Goal: Contribute content: Add original content to the website for others to see

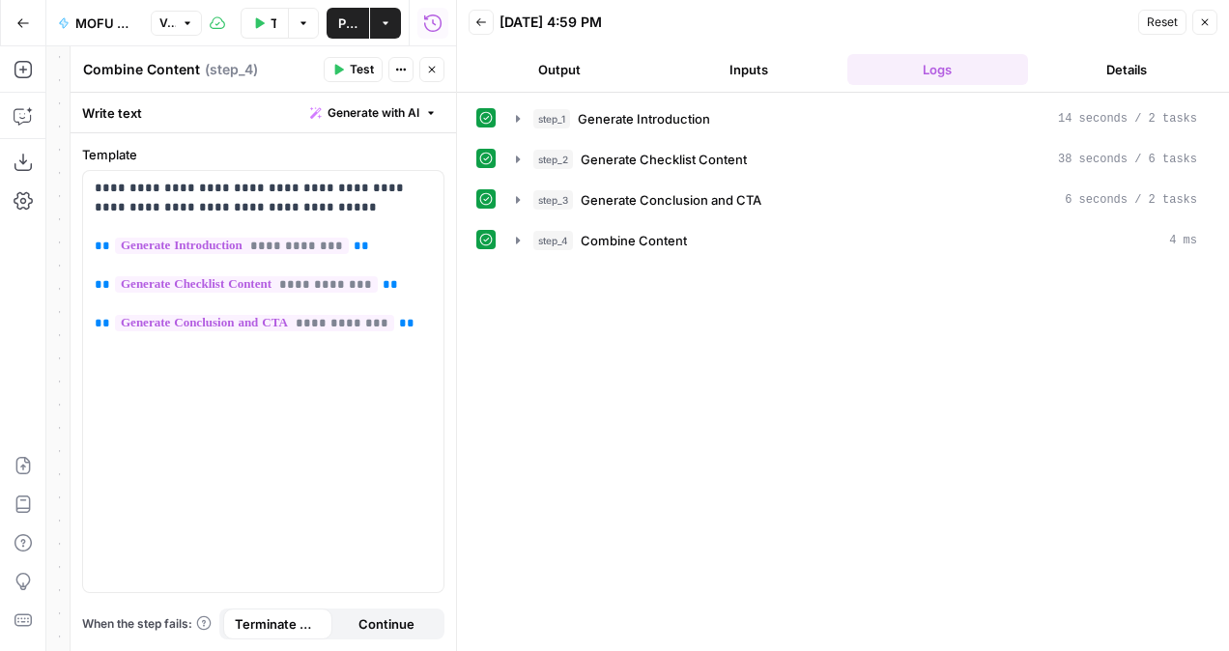
drag, startPoint x: 1200, startPoint y: 18, endPoint x: 1168, endPoint y: 35, distance: 36.7
click at [1200, 17] on icon "button" at bounding box center [1205, 22] width 12 height 12
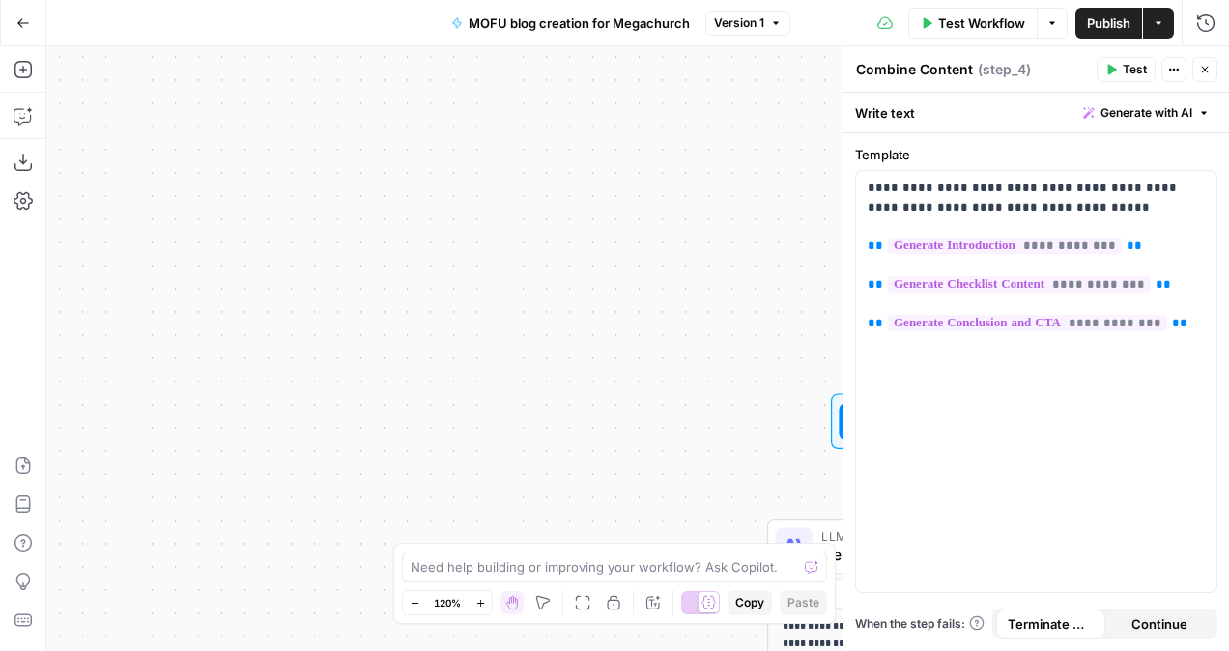
click at [19, 36] on button "Go Back" at bounding box center [23, 23] width 35 height 35
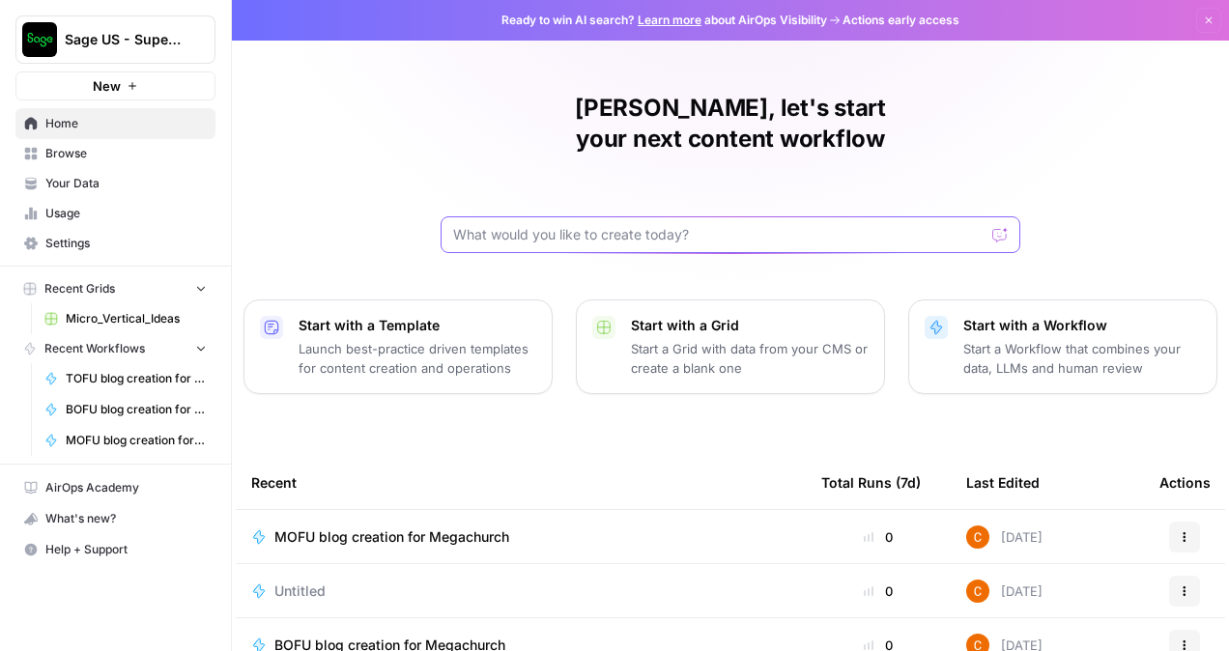
click at [541, 225] on input "text" at bounding box center [719, 234] width 532 height 19
paste input "Prompt Title: Update Asset Brief for Multi-Campus Ministries Microvertical – Sa…"
type input "Prompt Title: Update Asset Brief for Multi-Campus Ministries Microvertical – Sa…"
click at [995, 229] on icon "submit" at bounding box center [1001, 235] width 12 height 12
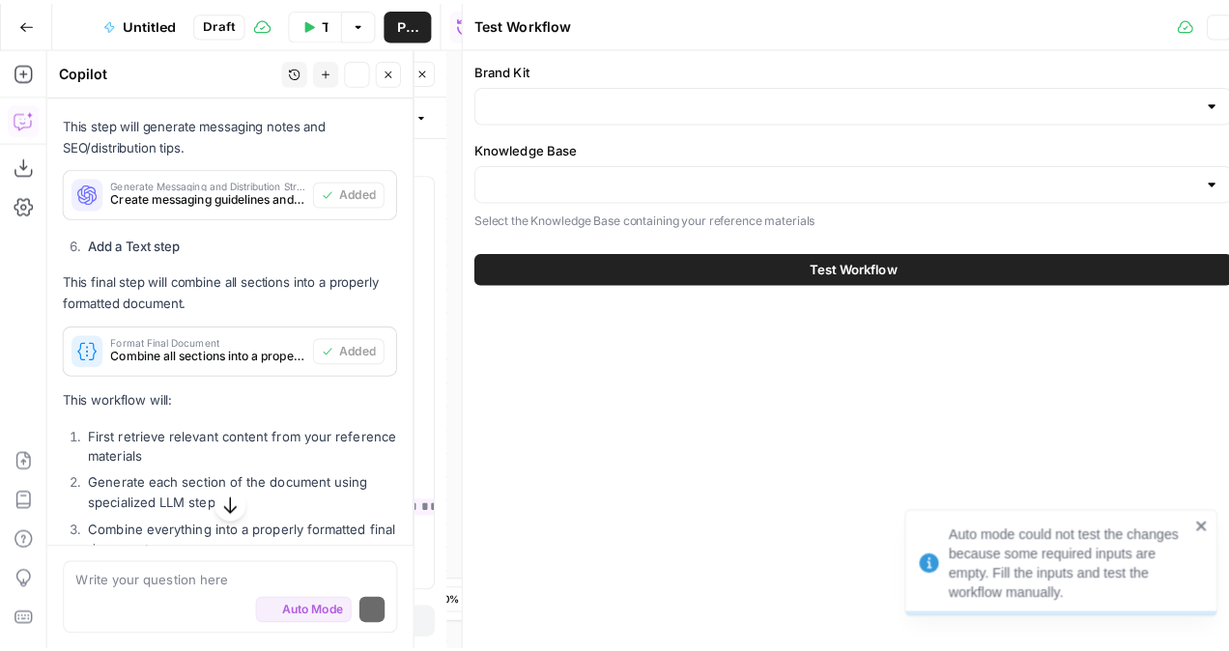
scroll to position [2559, 0]
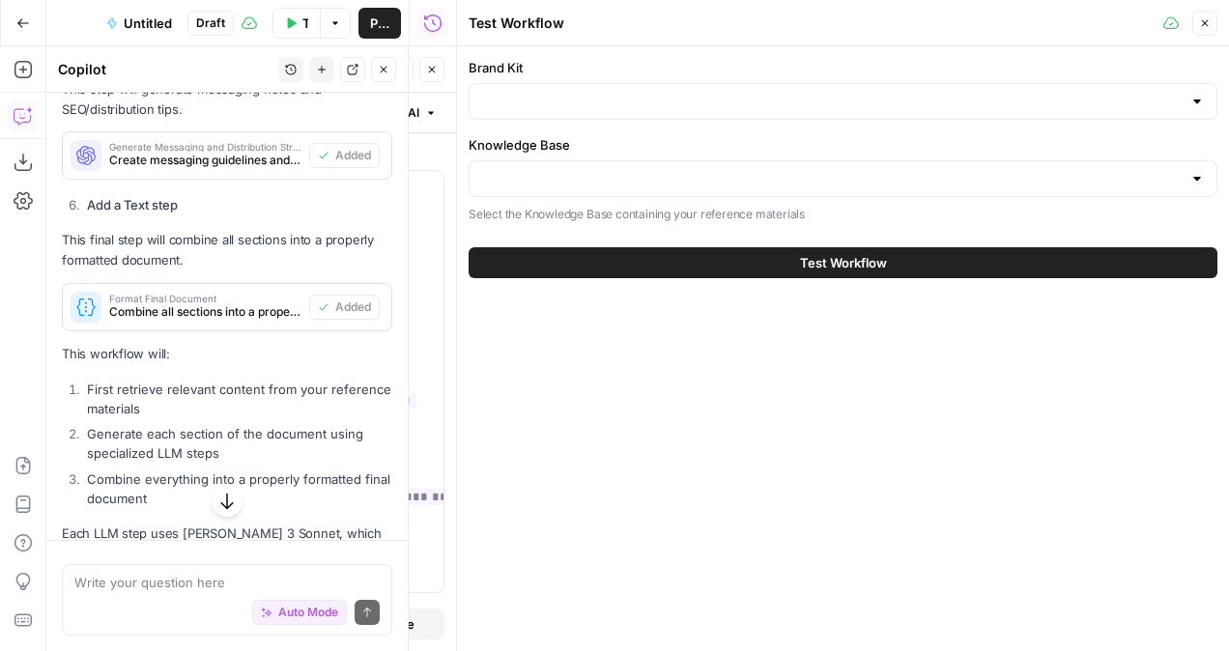
click at [679, 165] on div at bounding box center [843, 178] width 749 height 37
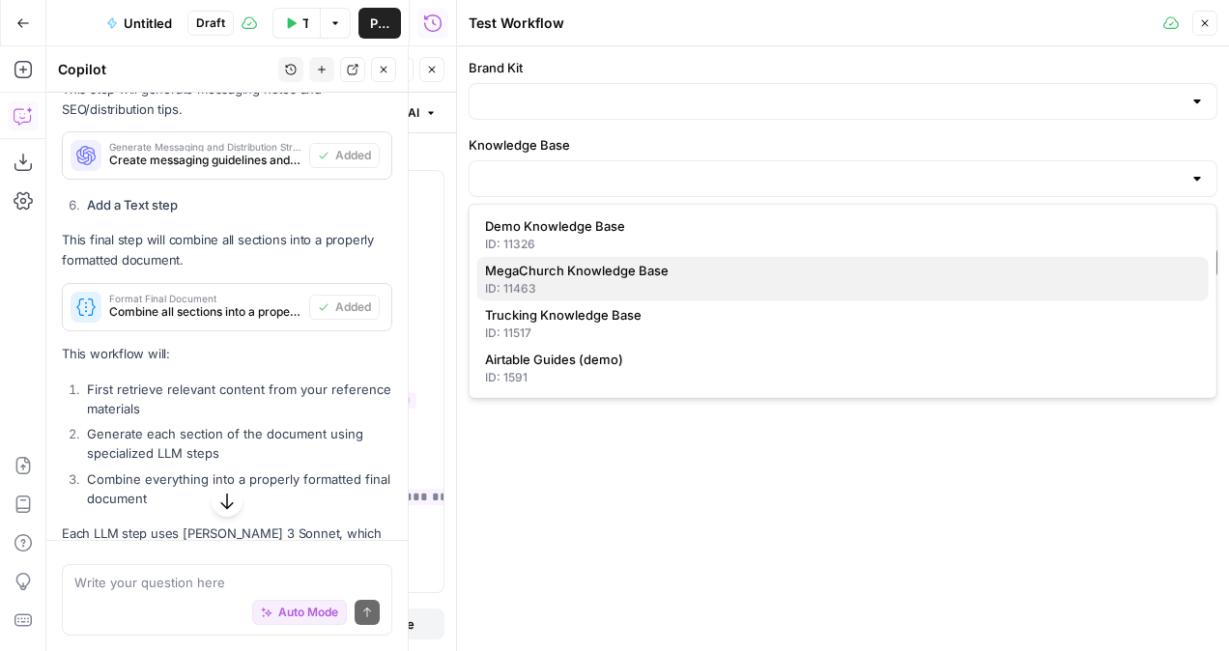
click at [663, 278] on span "MegaChurch Knowledge Base" at bounding box center [839, 270] width 708 height 19
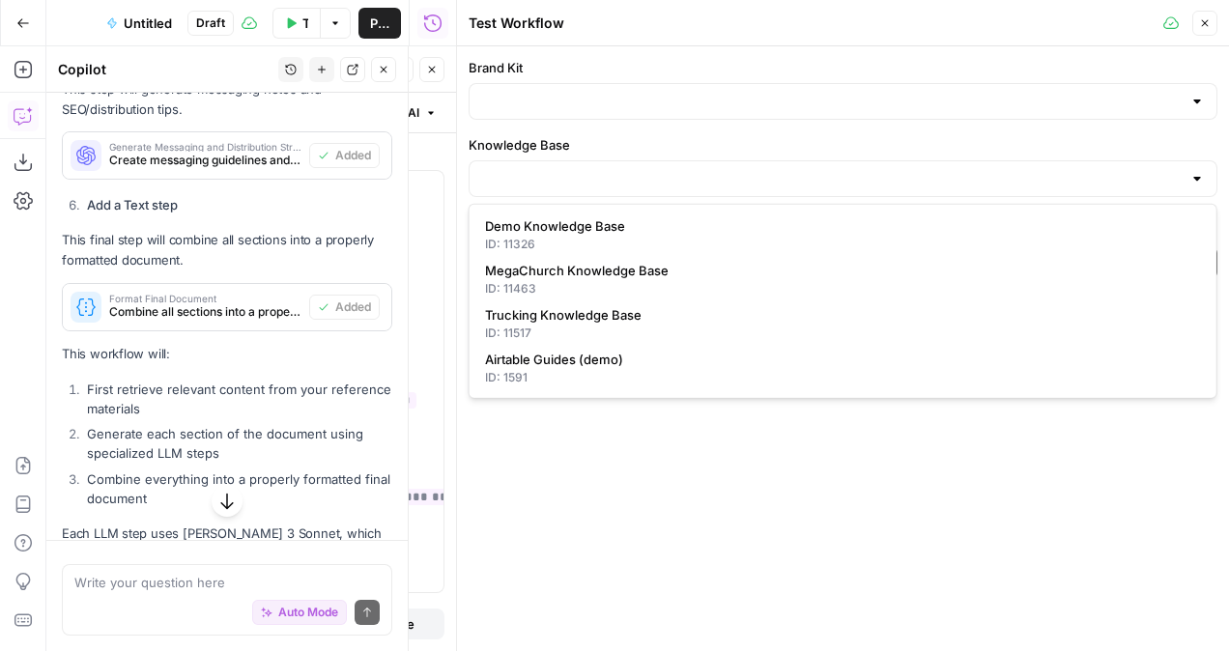
type input "MegaChurch Knowledge Base"
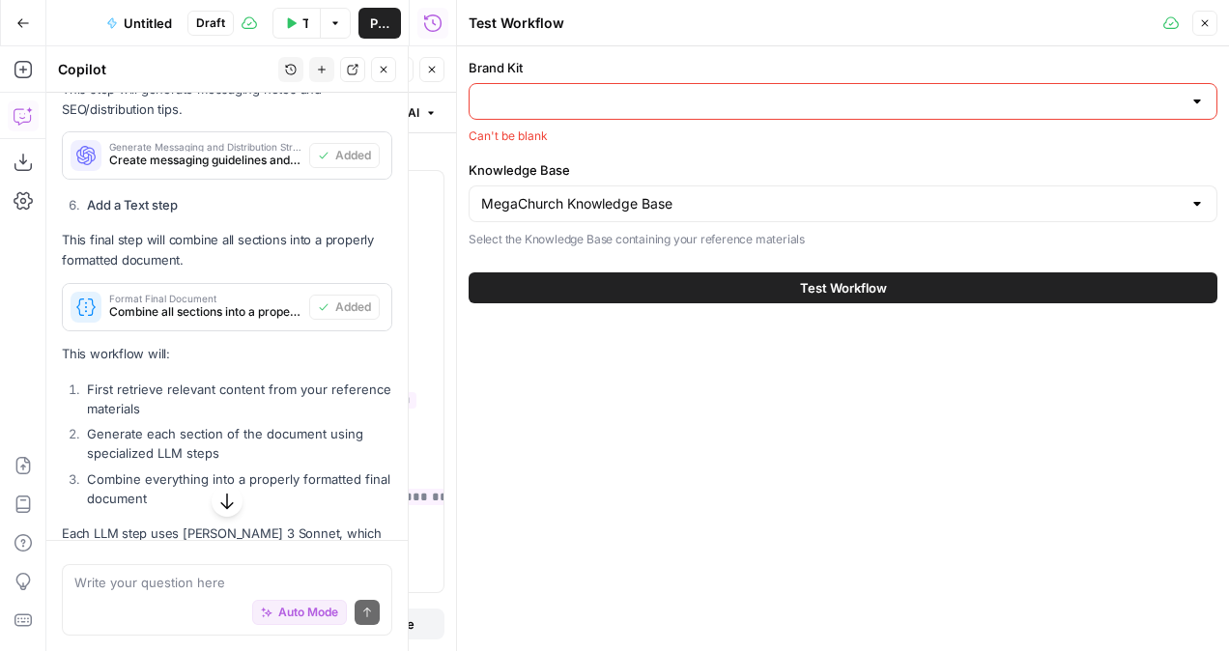
click at [706, 90] on div at bounding box center [843, 101] width 749 height 37
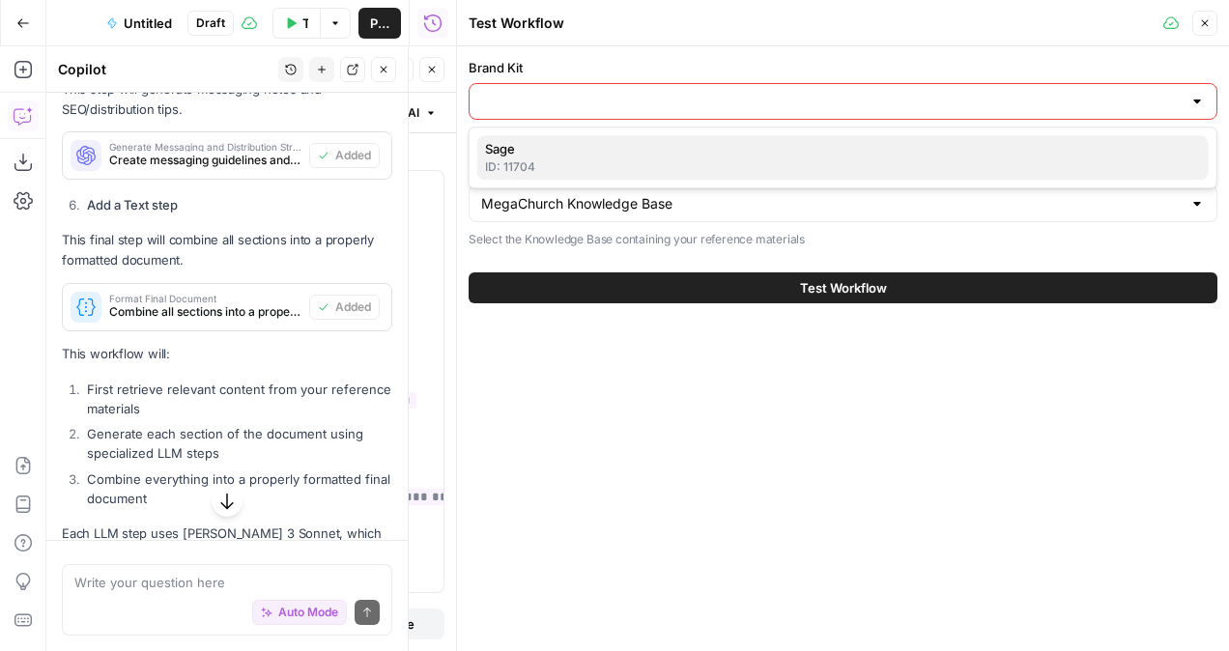
click at [649, 154] on span "Sage" at bounding box center [839, 148] width 708 height 19
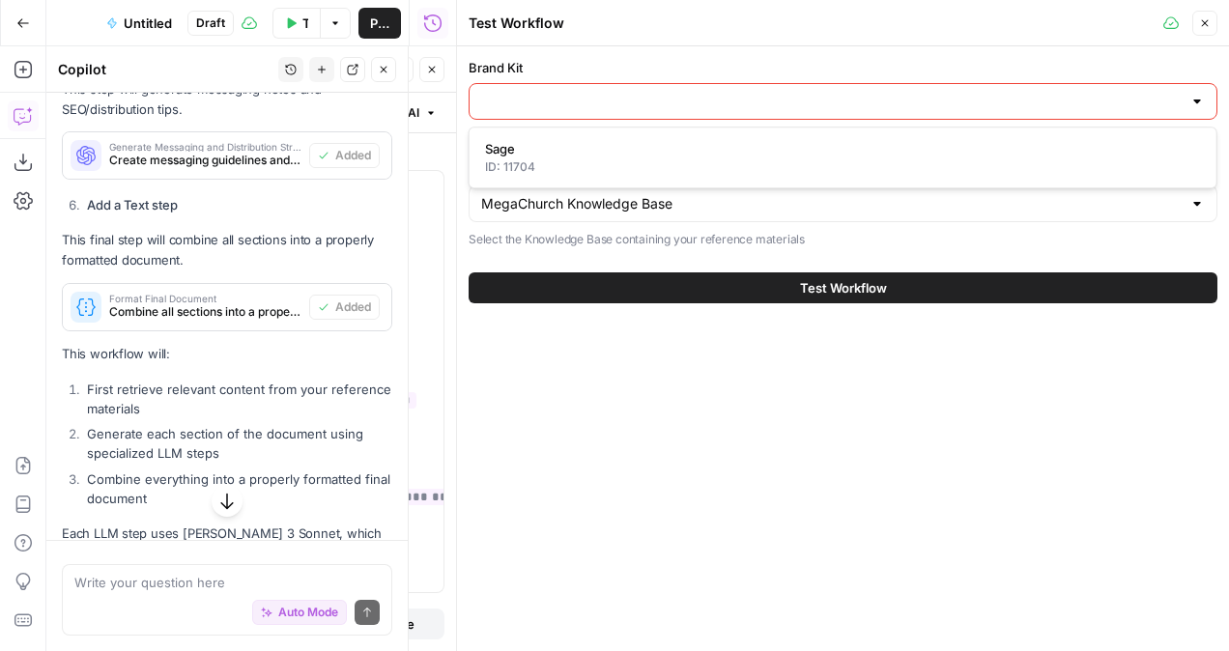
type input "Sage"
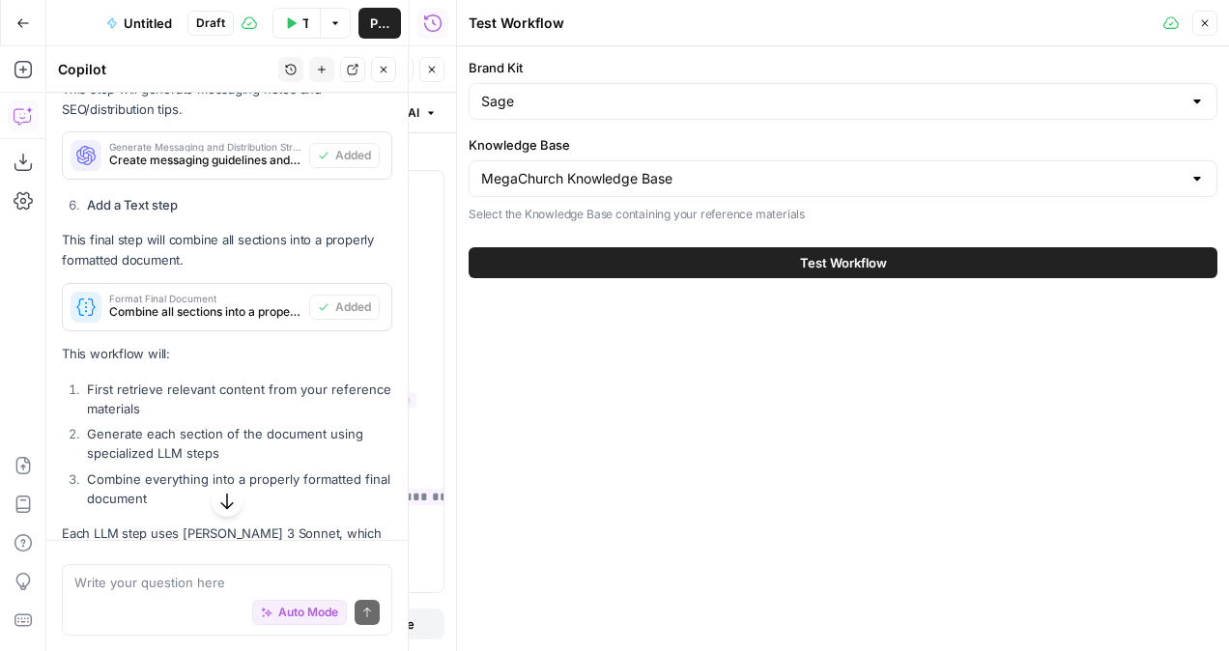
click at [634, 247] on button "Test Workflow" at bounding box center [843, 262] width 749 height 31
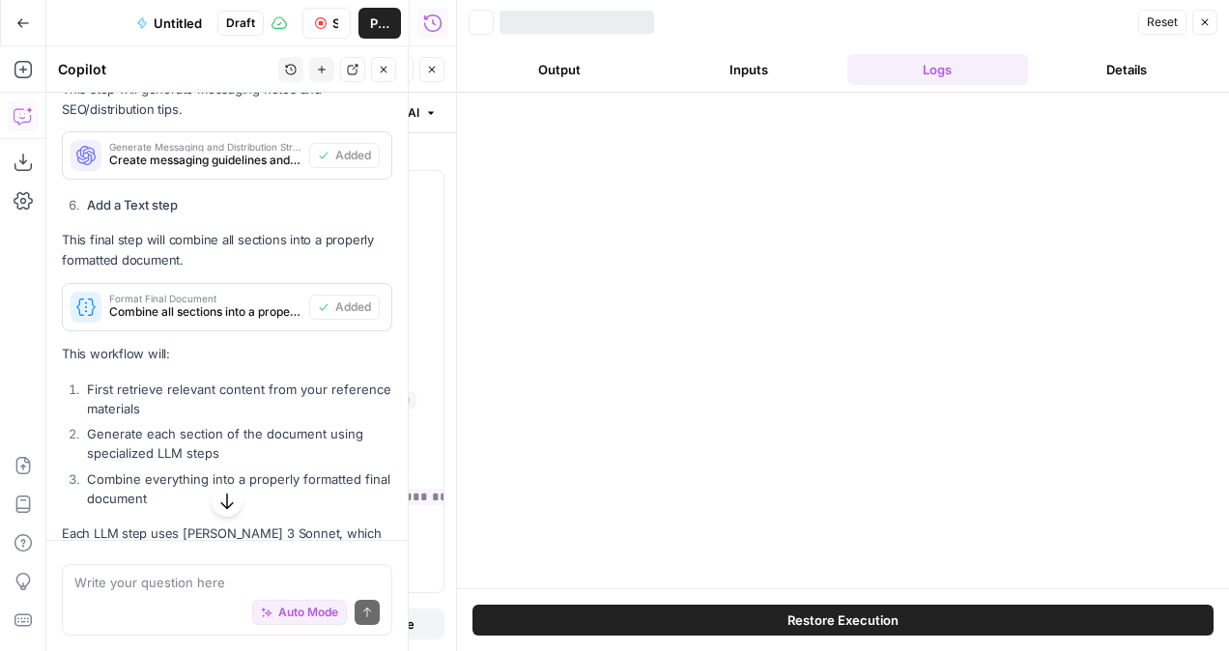
click at [619, 257] on div at bounding box center [843, 341] width 772 height 496
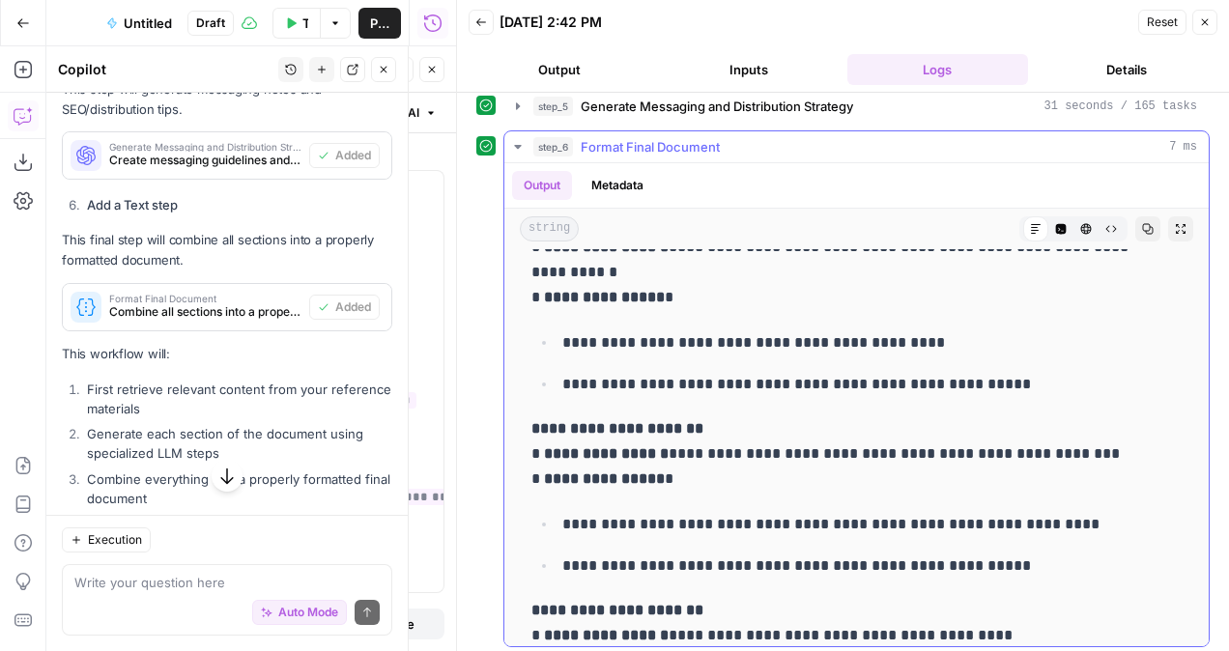
scroll to position [10399, 0]
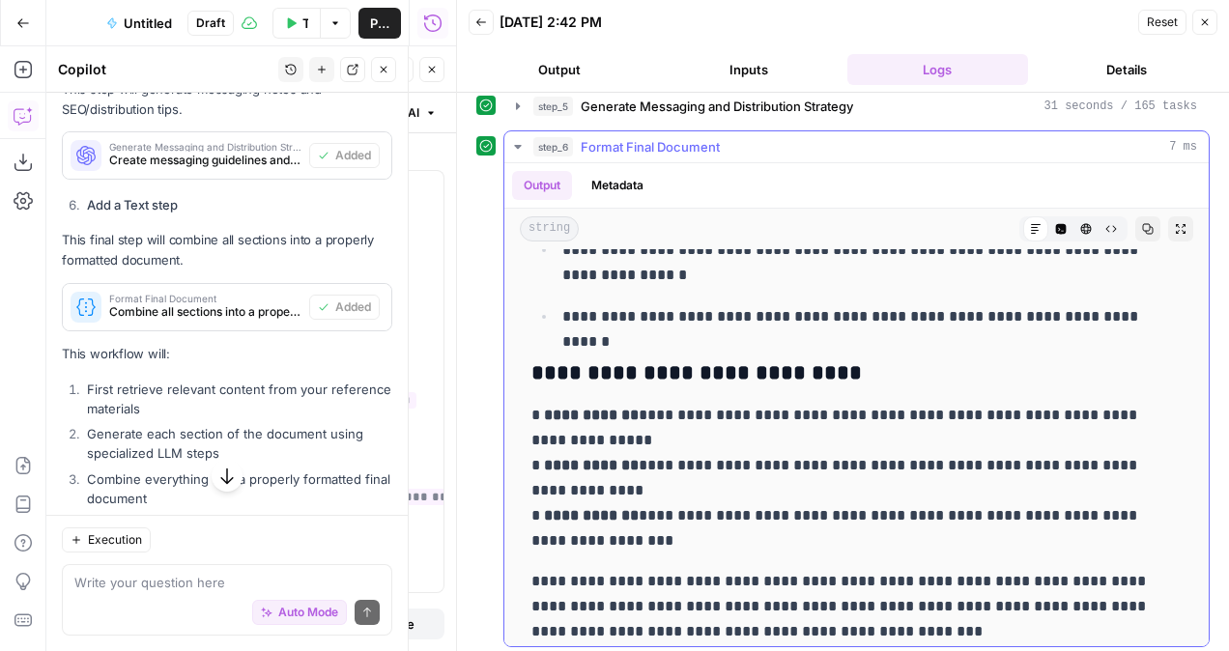
click at [735, 474] on p "**********" at bounding box center [842, 478] width 621 height 151
click at [773, 458] on p "**********" at bounding box center [842, 478] width 621 height 151
click at [156, 32] on span "Untitled" at bounding box center [148, 23] width 48 height 19
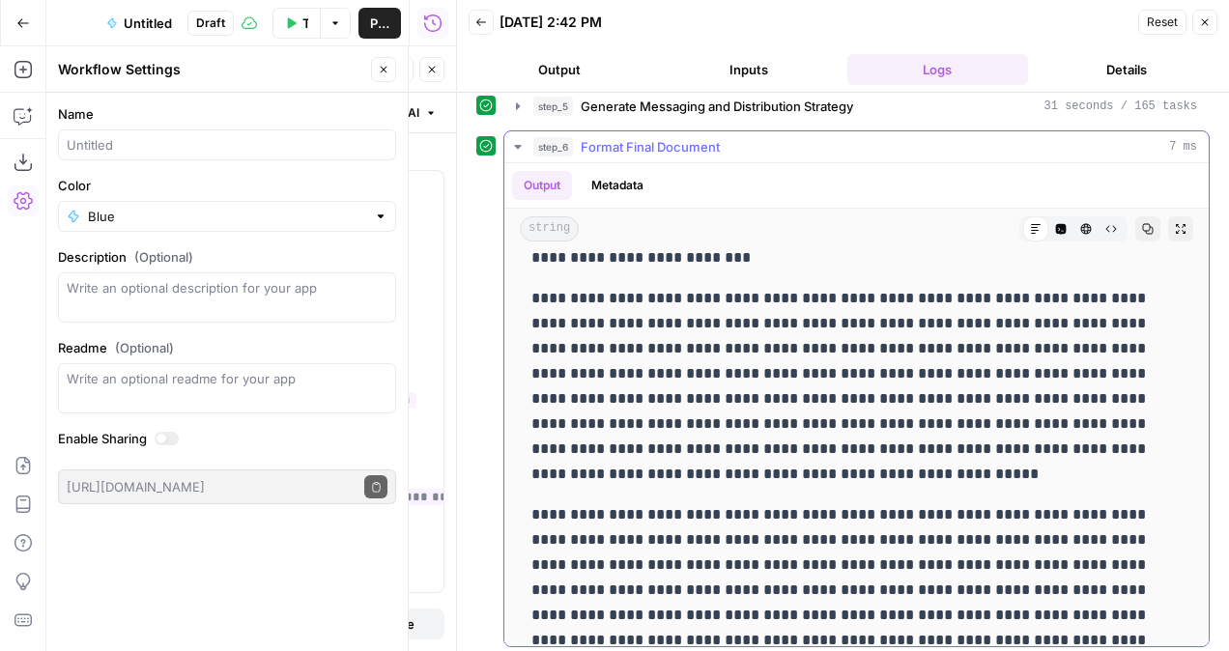
scroll to position [0, 0]
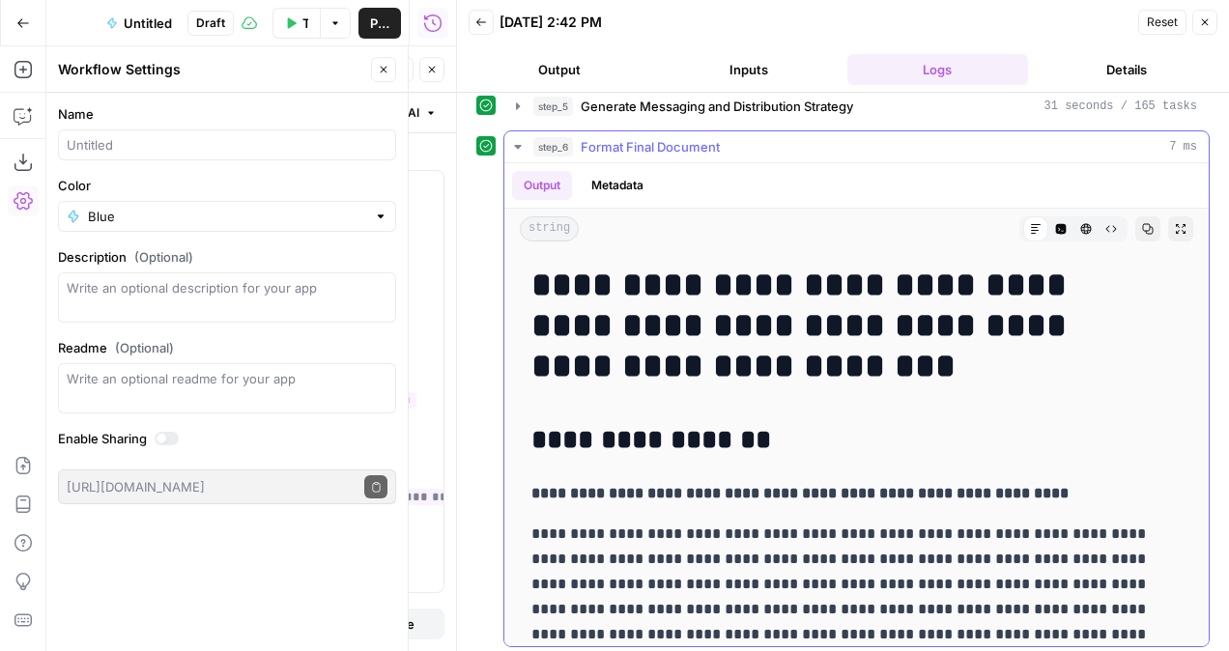
drag, startPoint x: 883, startPoint y: 615, endPoint x: 523, endPoint y: 287, distance: 487.1
copy div "**********"
click at [108, 130] on div at bounding box center [227, 145] width 338 height 31
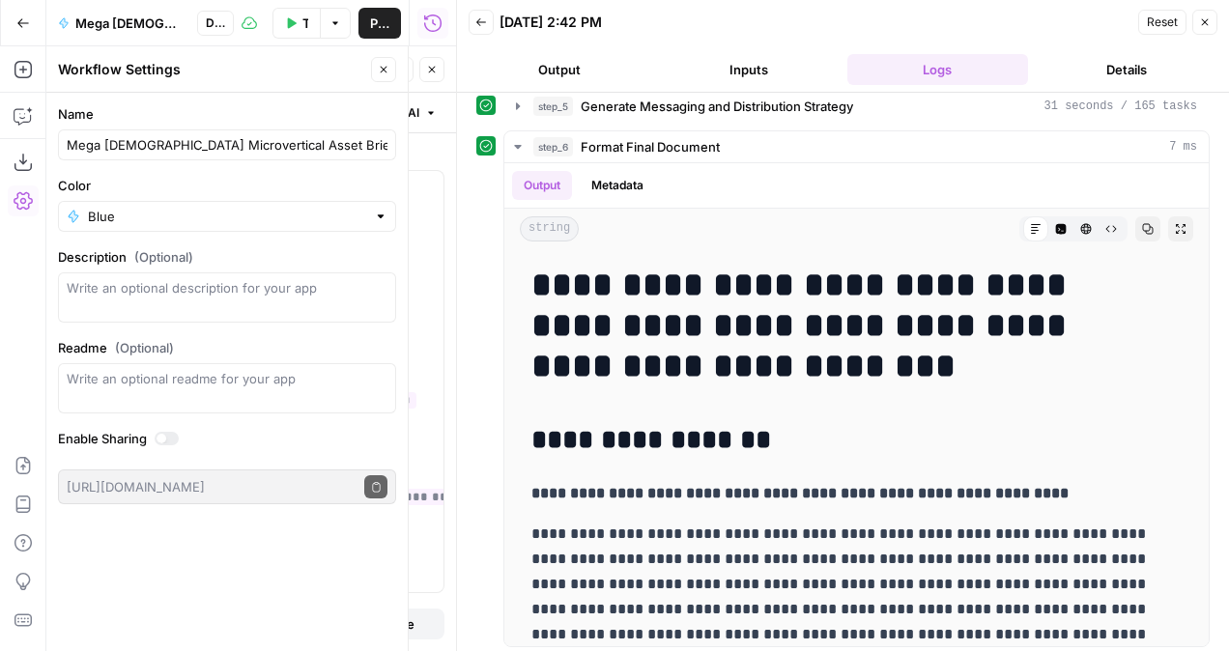
drag, startPoint x: 206, startPoint y: 147, endPoint x: 301, endPoint y: 125, distance: 97.3
click at [301, 125] on div "Name Mega Church Microvertical Asset Brief Update -" at bounding box center [227, 132] width 338 height 56
click at [373, 155] on div "Mega Church Microvertical Asset Brief Update -" at bounding box center [227, 145] width 338 height 31
click at [378, 152] on input "Mega Church Microvertical Asset Brief Update -" at bounding box center [227, 144] width 321 height 19
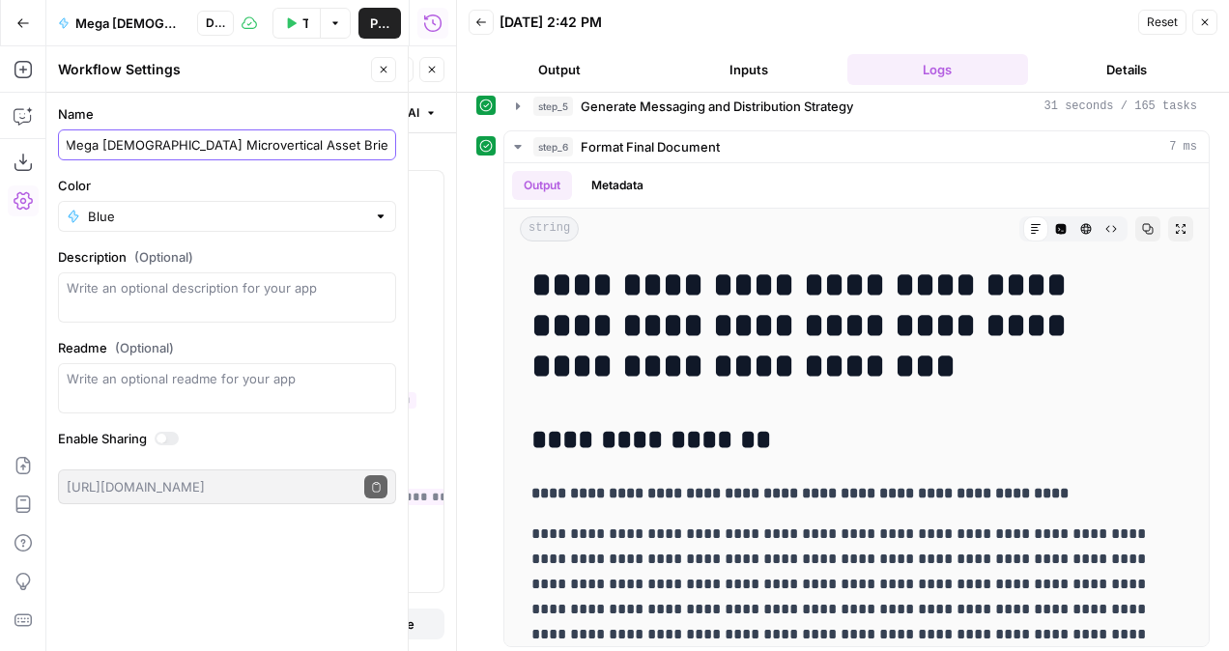
type input "Mega [DEMOGRAPHIC_DATA] Microvertical Asset Brief Update [DATE]"
click at [377, 5] on div "Test Workflow Options Publish Run History" at bounding box center [345, 22] width 222 height 45
click at [373, 17] on span "Publish" at bounding box center [379, 23] width 19 height 19
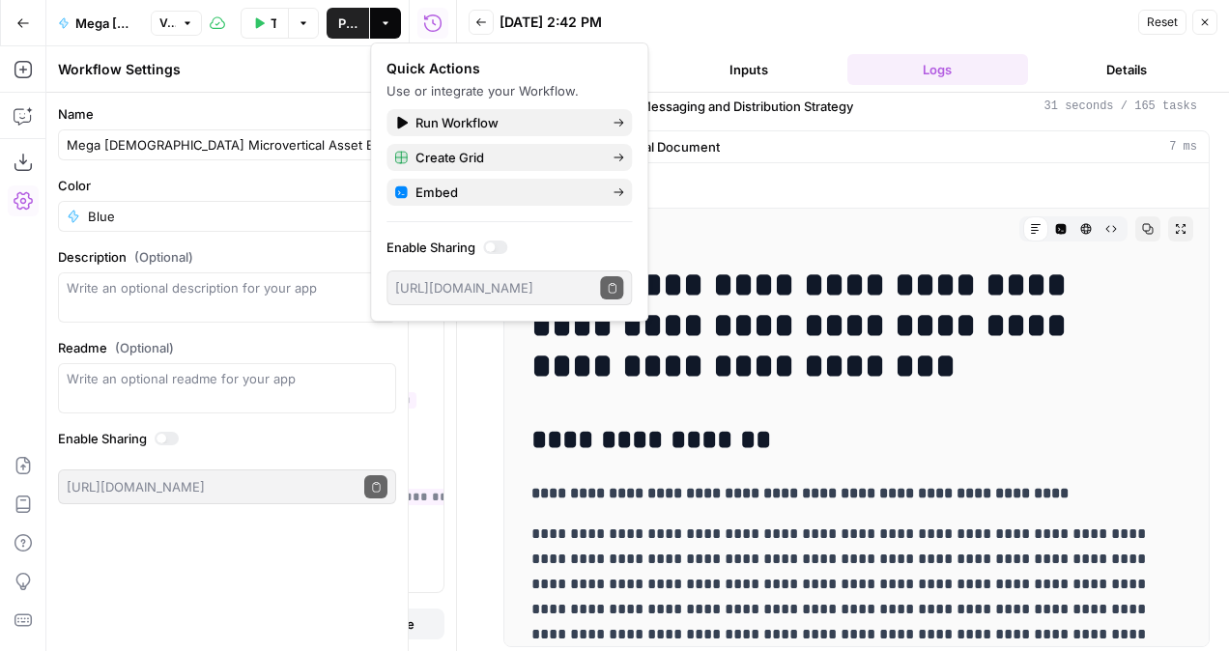
click at [690, 27] on div "08/28/25 at 2:42 PM" at bounding box center [816, 22] width 633 height 19
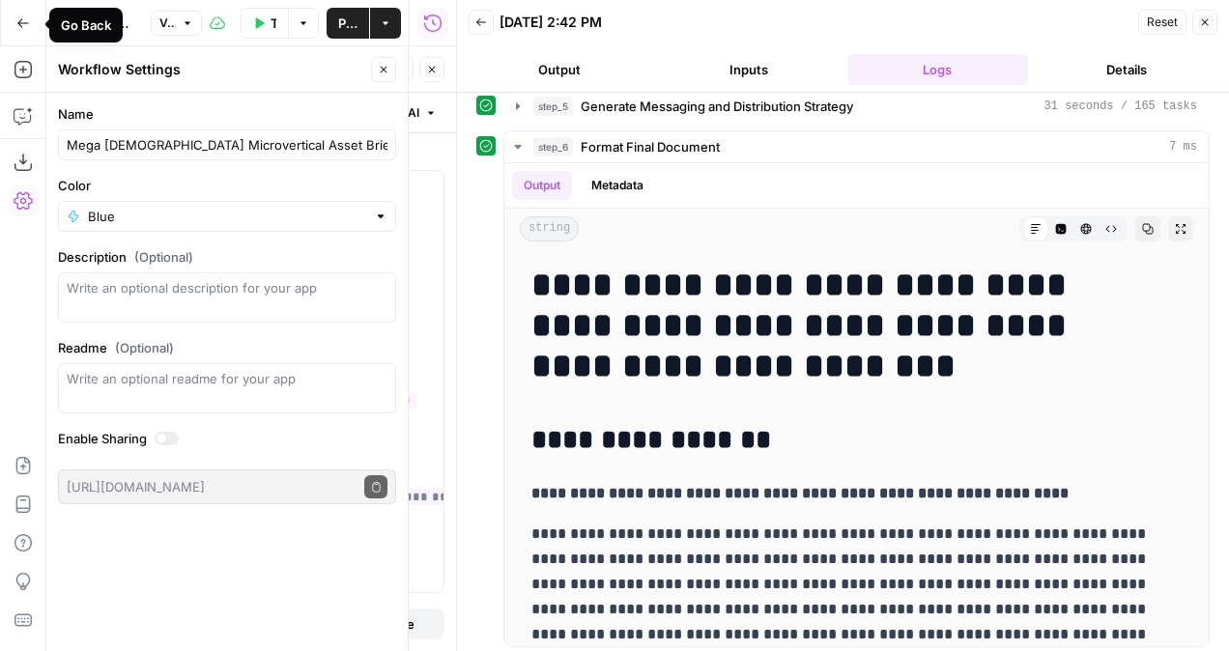
click at [14, 33] on button "Go Back" at bounding box center [23, 23] width 35 height 35
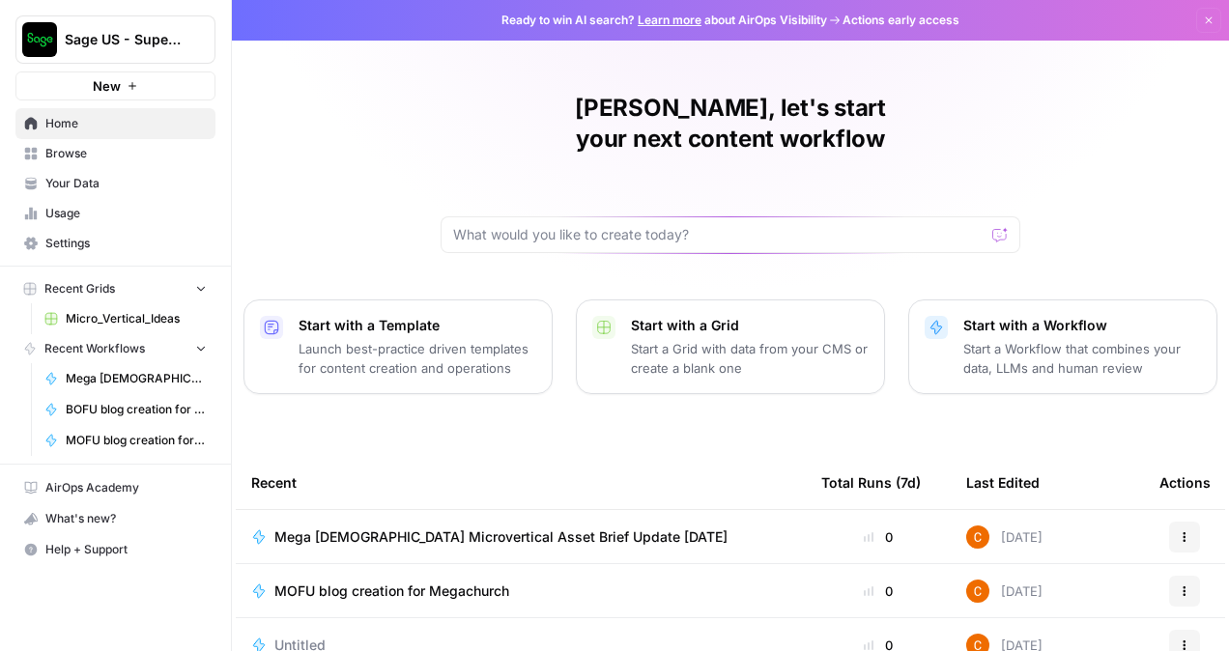
scroll to position [236, 0]
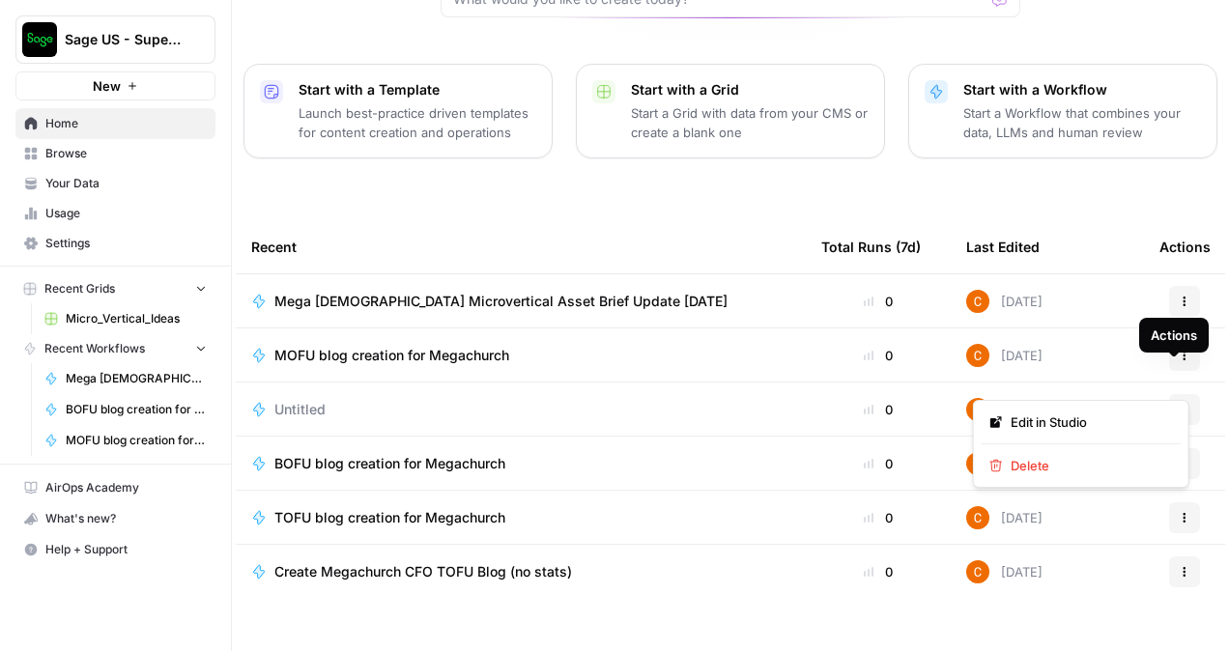
click at [1179, 404] on icon "button" at bounding box center [1185, 410] width 12 height 12
click at [1032, 466] on span "Delete" at bounding box center [1088, 465] width 155 height 19
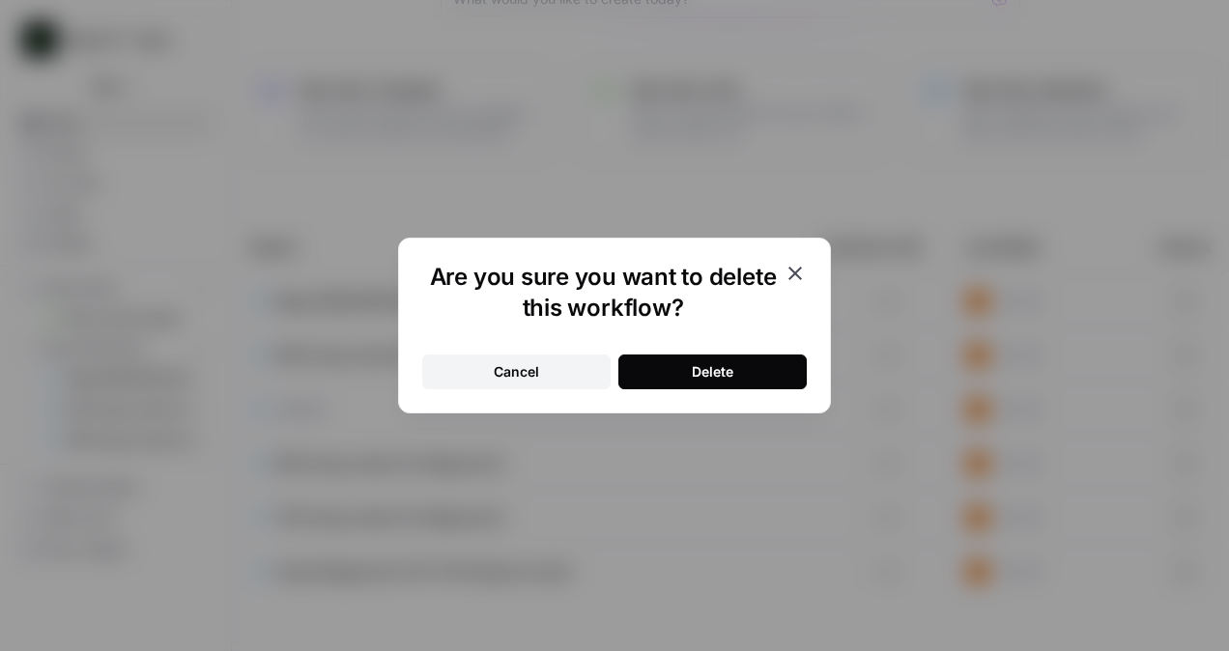
click at [767, 385] on button "Delete" at bounding box center [713, 372] width 188 height 35
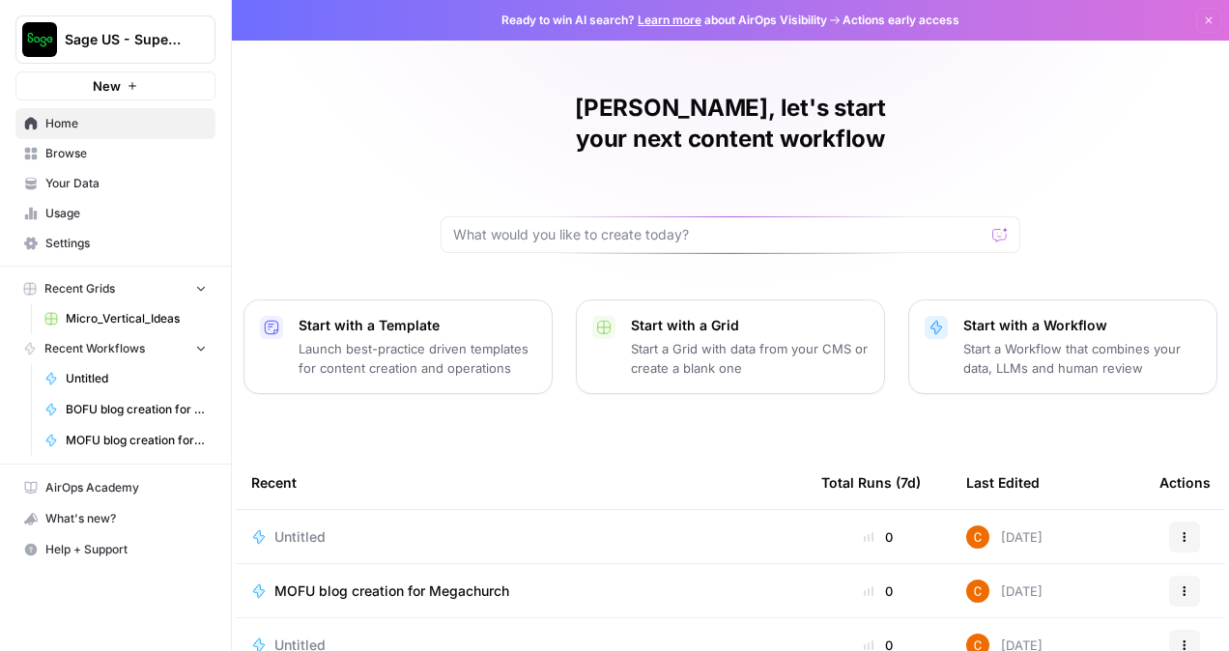
click at [126, 157] on span "Browse" at bounding box center [125, 153] width 161 height 17
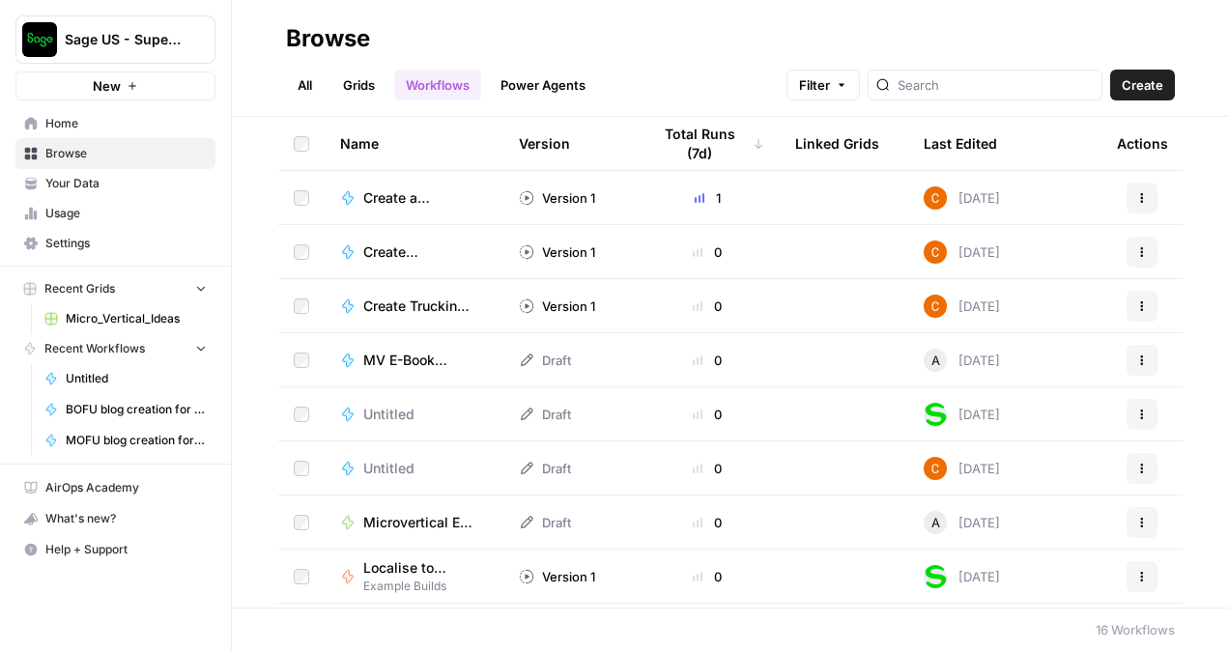
click at [119, 173] on link "Your Data" at bounding box center [115, 183] width 200 height 31
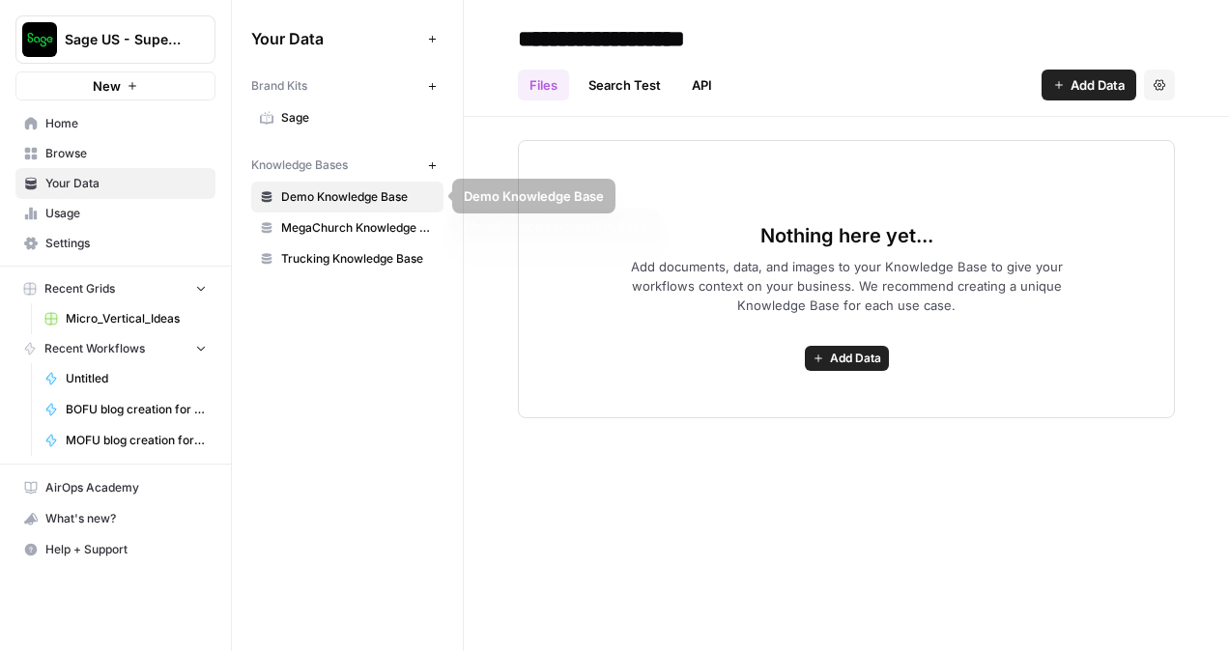
click at [360, 223] on span "MegaChurch Knowledge Base" at bounding box center [358, 227] width 154 height 17
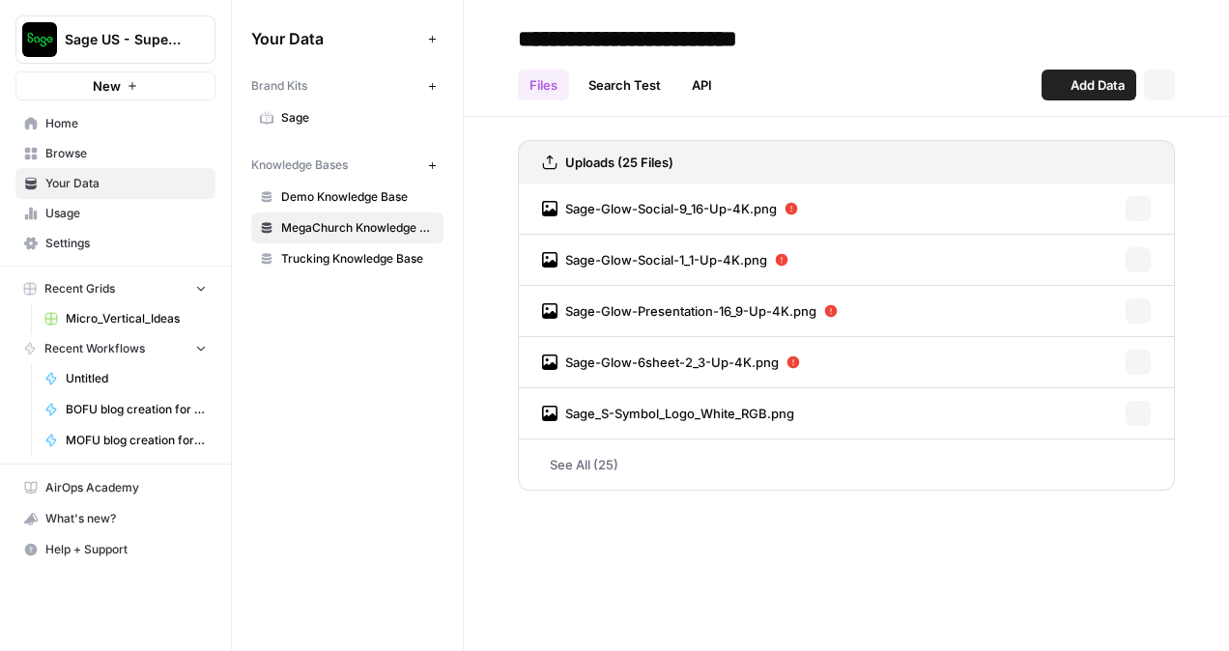
click at [342, 254] on span "Trucking Knowledge Base" at bounding box center [358, 258] width 154 height 17
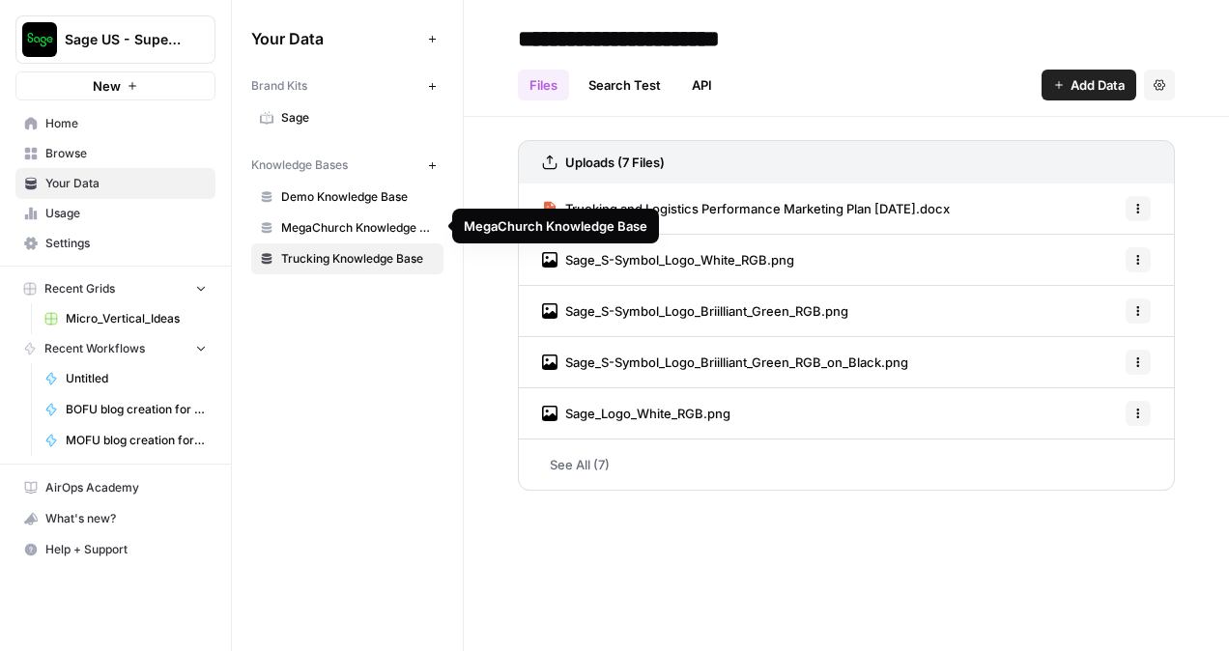
click at [368, 227] on span "MegaChurch Knowledge Base" at bounding box center [358, 227] width 154 height 17
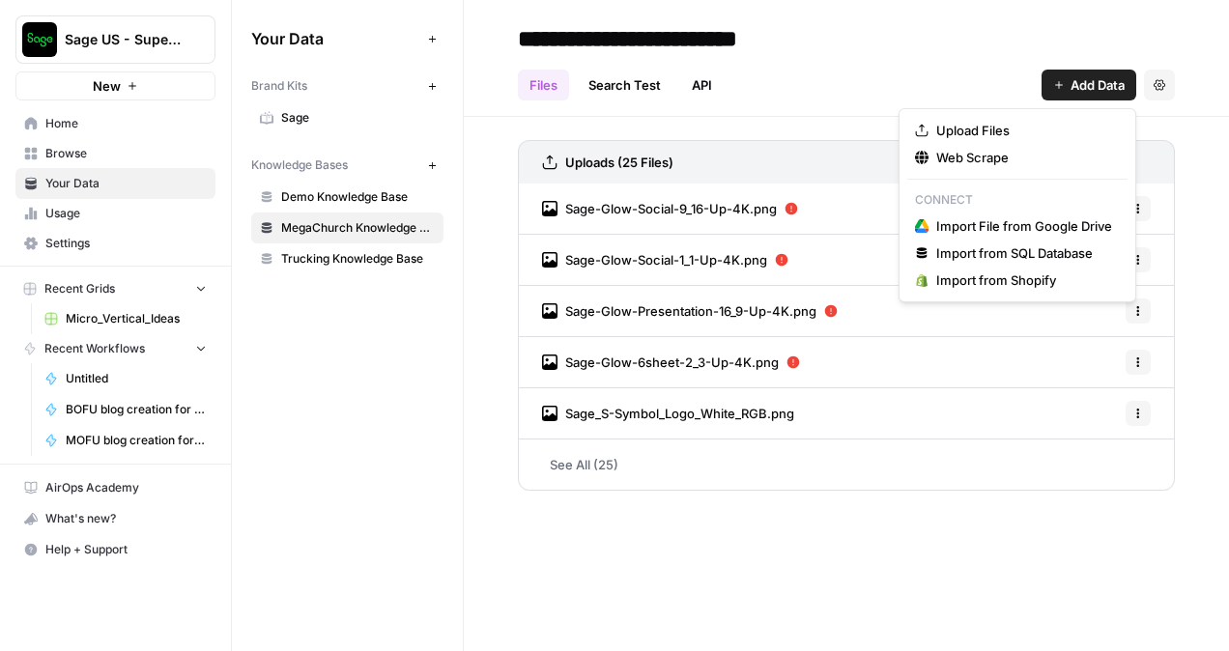
click at [1067, 76] on button "Add Data" at bounding box center [1089, 85] width 95 height 31
click at [989, 130] on span "Upload Files" at bounding box center [1025, 130] width 176 height 19
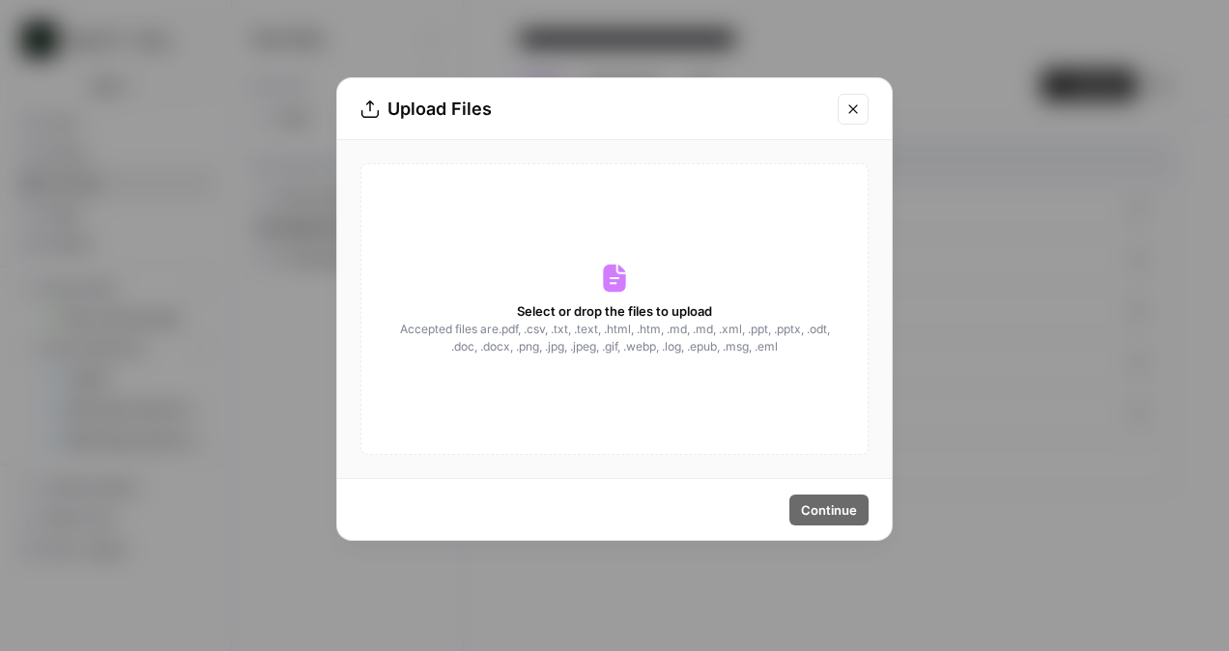
click at [613, 291] on icon at bounding box center [614, 279] width 22 height 28
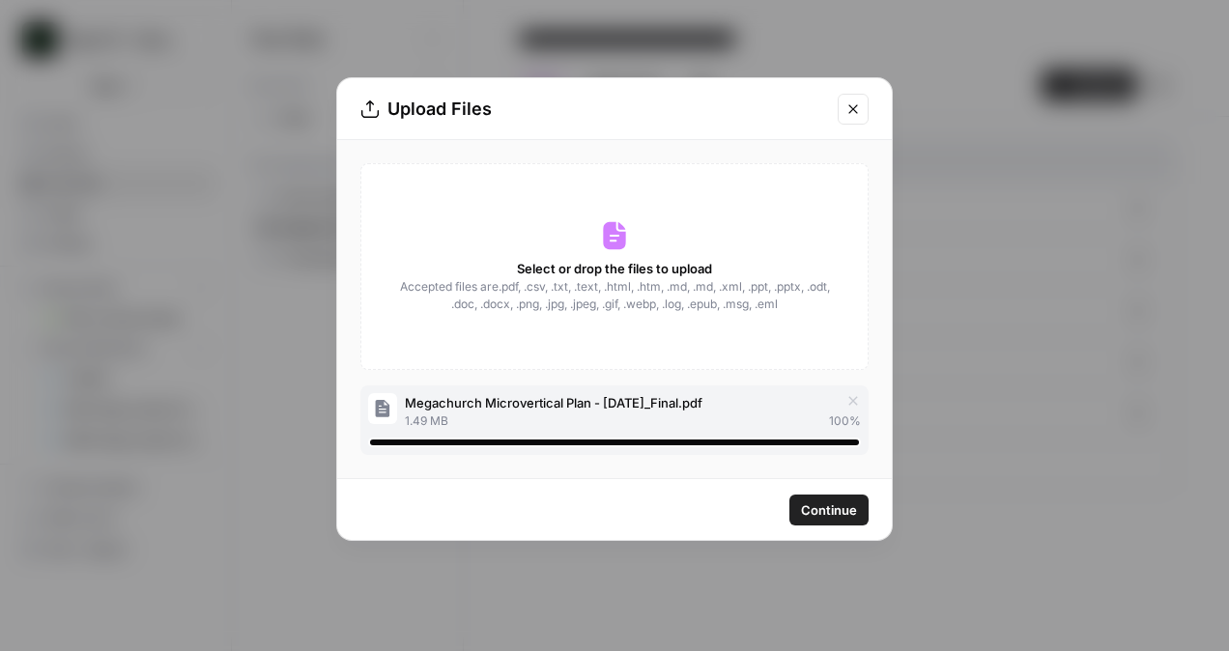
click at [831, 499] on button "Continue" at bounding box center [829, 510] width 79 height 31
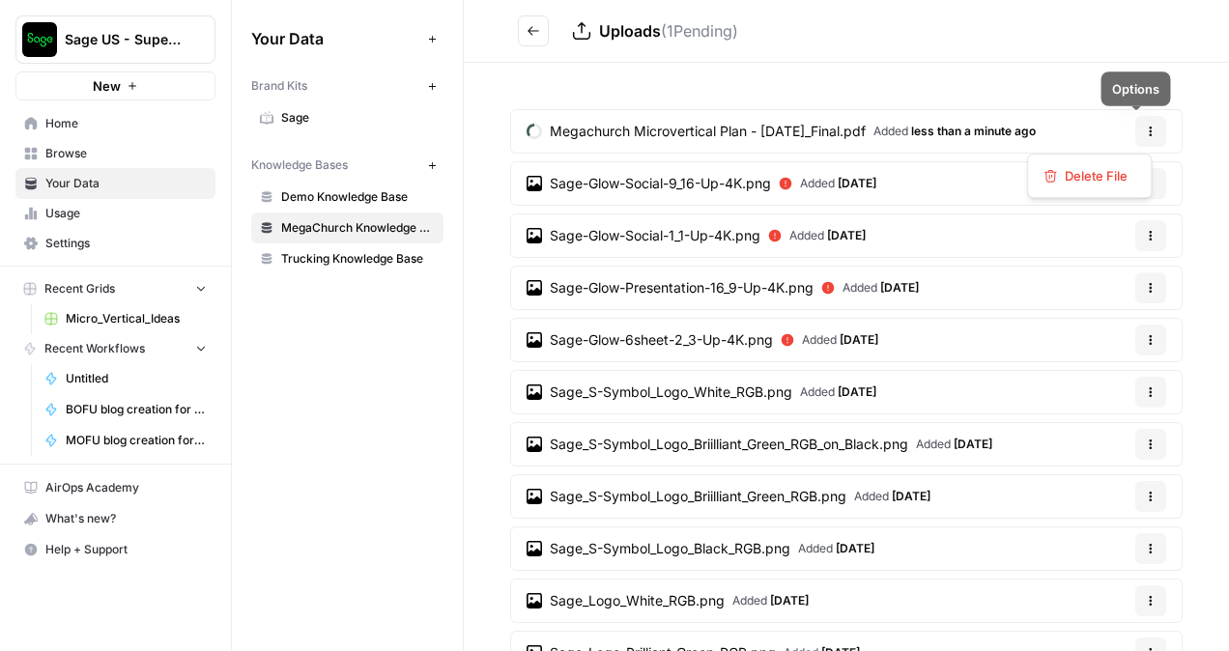
click at [1145, 126] on icon "button" at bounding box center [1151, 132] width 12 height 12
click at [955, 78] on div "Megachurch Microvertical Plan - [DATE]_Final.pdf Added less than a minute ago O…" at bounding box center [846, 631] width 765 height 1137
click at [1145, 186] on icon "button" at bounding box center [1151, 184] width 12 height 12
click at [736, 177] on span "Sage-Glow-Social-9_16-Up-4K.png" at bounding box center [660, 183] width 221 height 19
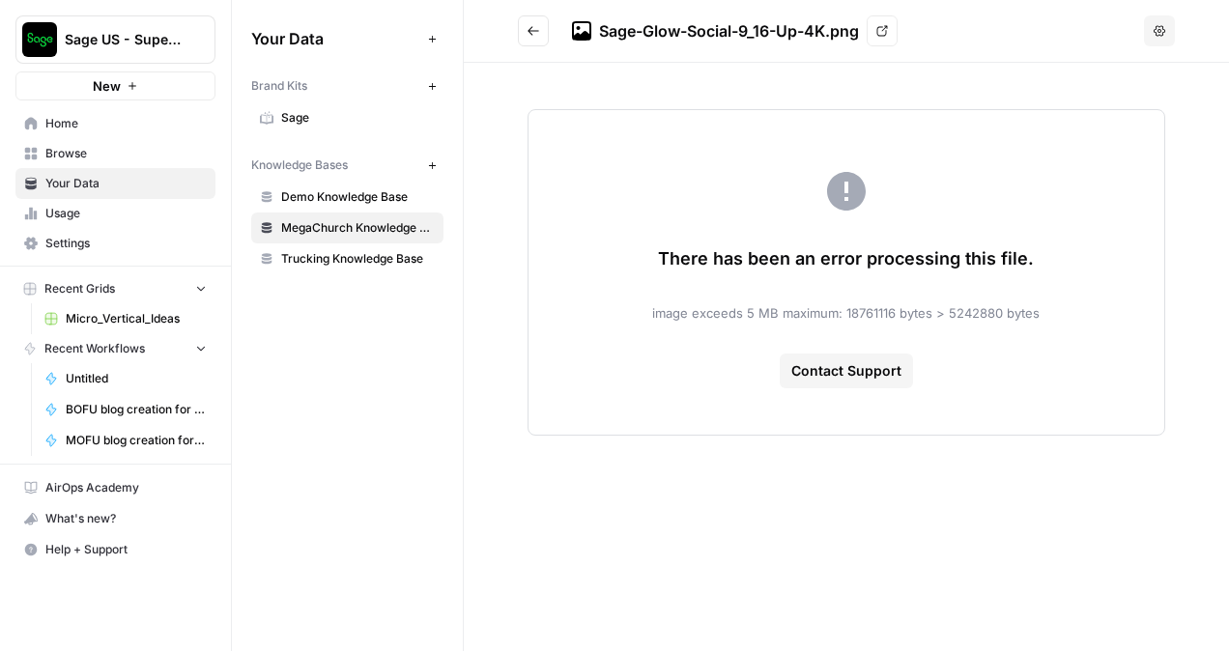
click at [550, 33] on h2 "Sage-Glow-Social-9_16-Up-4K.png View" at bounding box center [827, 30] width 619 height 31
click at [541, 31] on button "Go back" at bounding box center [533, 30] width 31 height 31
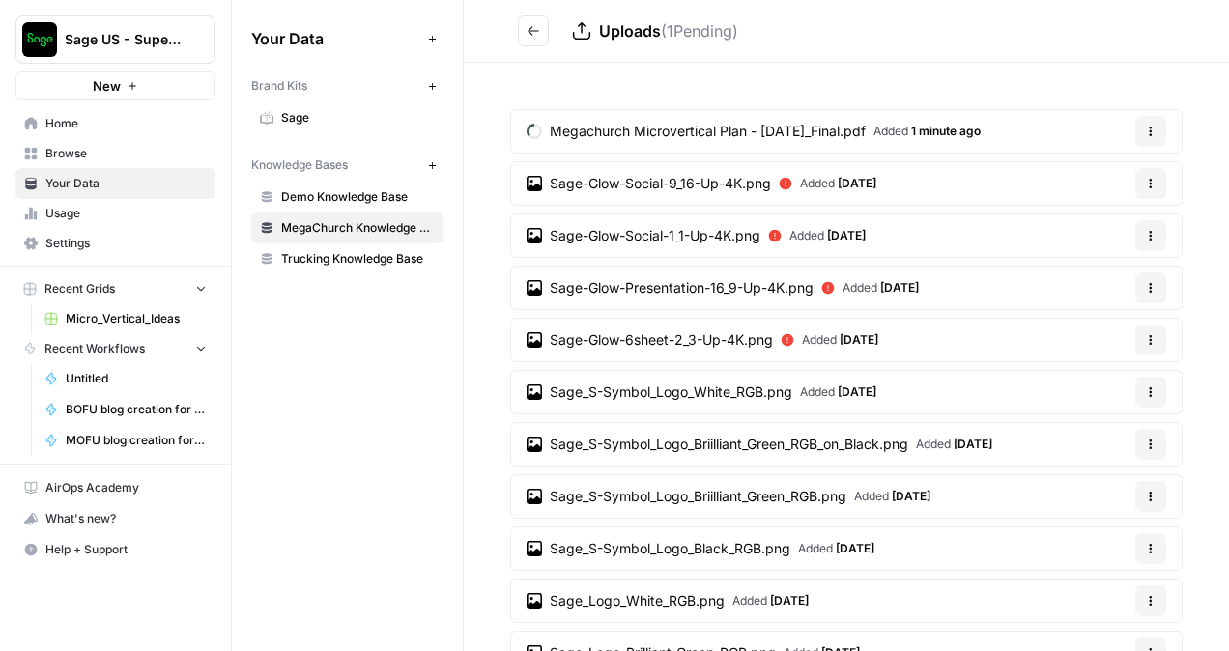
click at [538, 43] on button "Go back" at bounding box center [533, 30] width 31 height 31
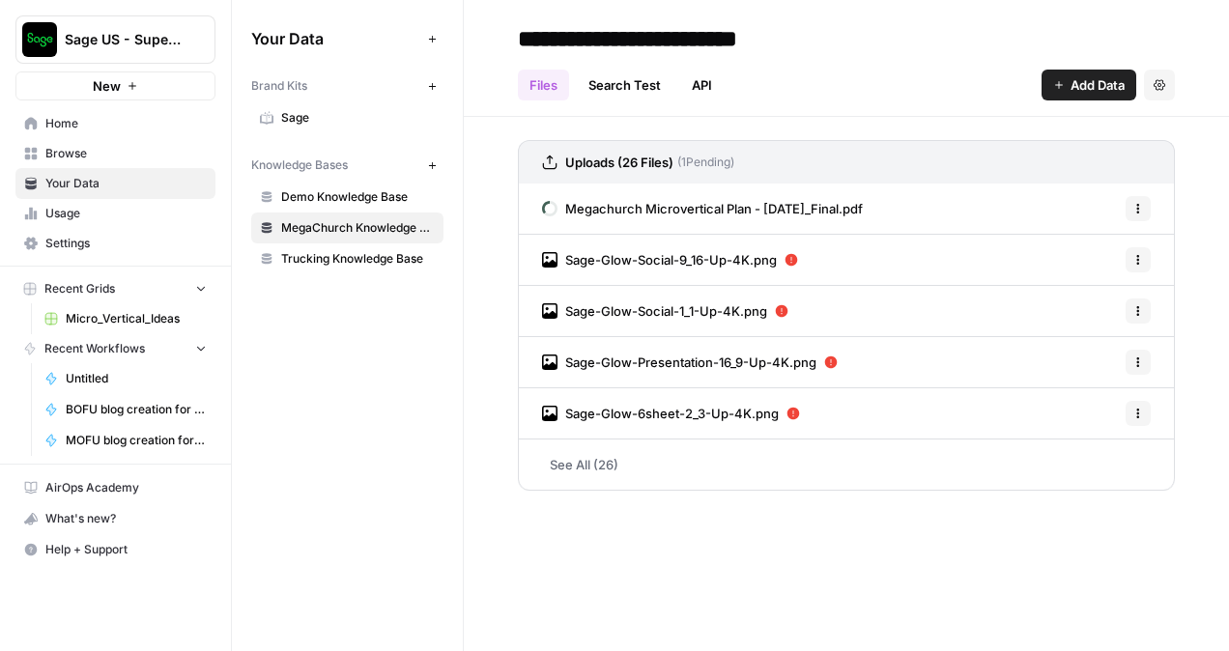
click at [1072, 79] on span "Add Data" at bounding box center [1098, 84] width 54 height 19
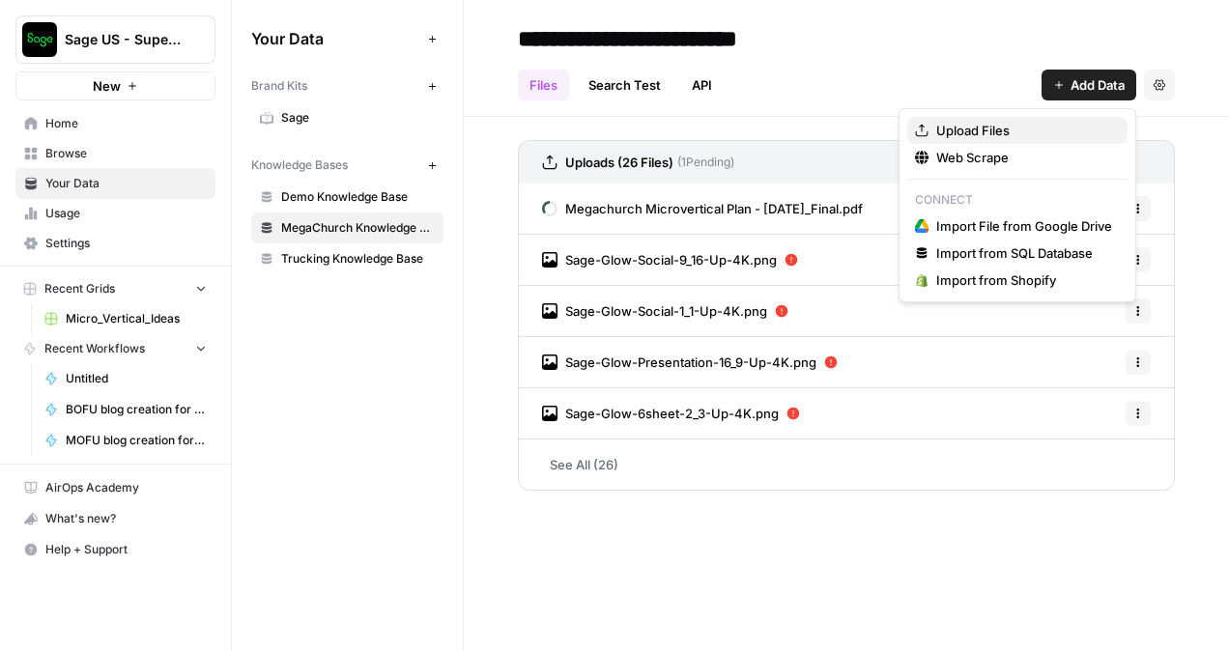
click at [989, 126] on span "Upload Files" at bounding box center [1025, 130] width 176 height 19
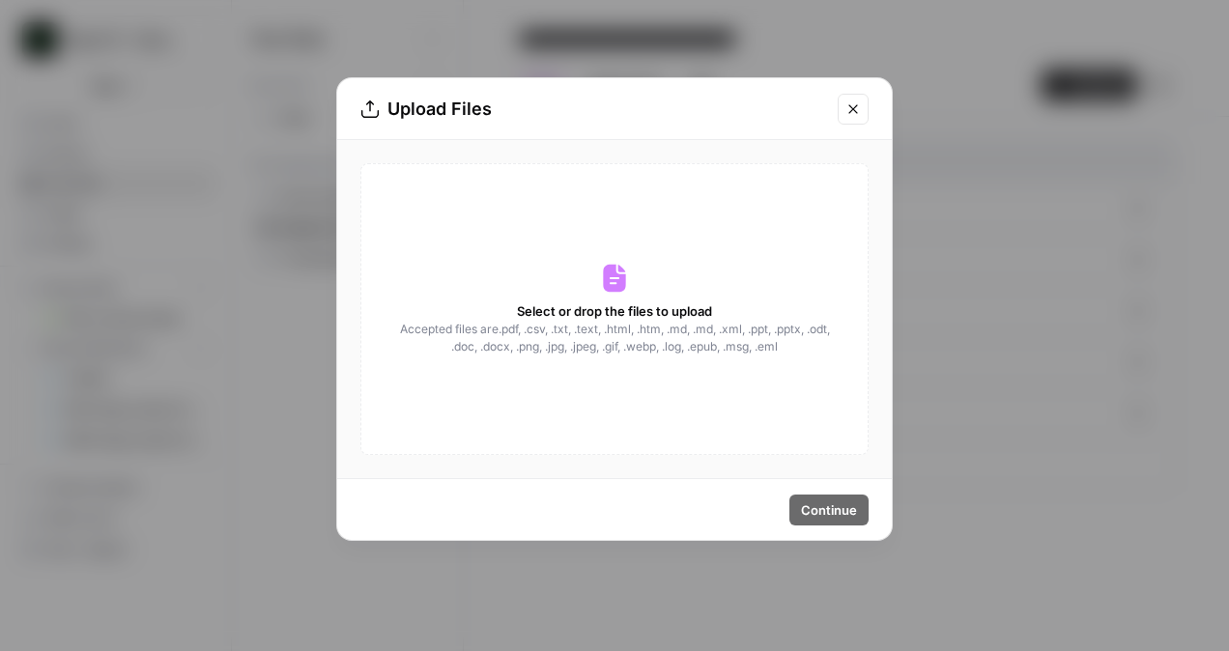
click at [488, 272] on div "Select or drop the files to upload Accepted files are .pdf, .csv, .txt, .text, …" at bounding box center [614, 309] width 508 height 292
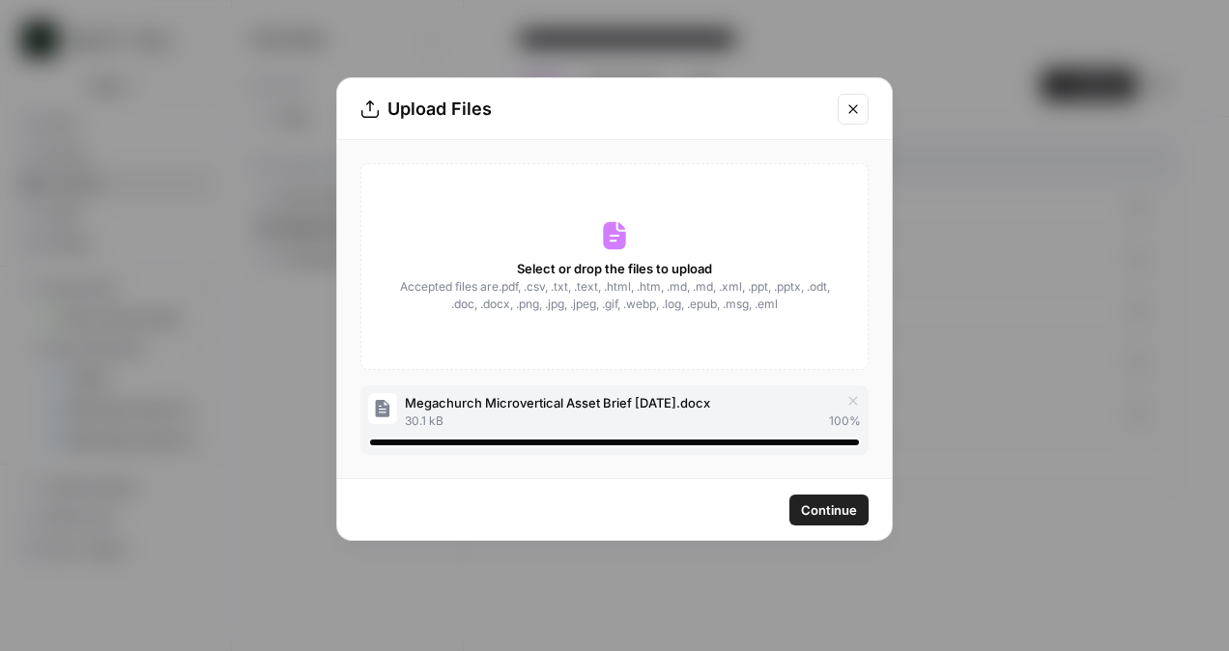
click at [845, 519] on span "Continue" at bounding box center [829, 510] width 56 height 19
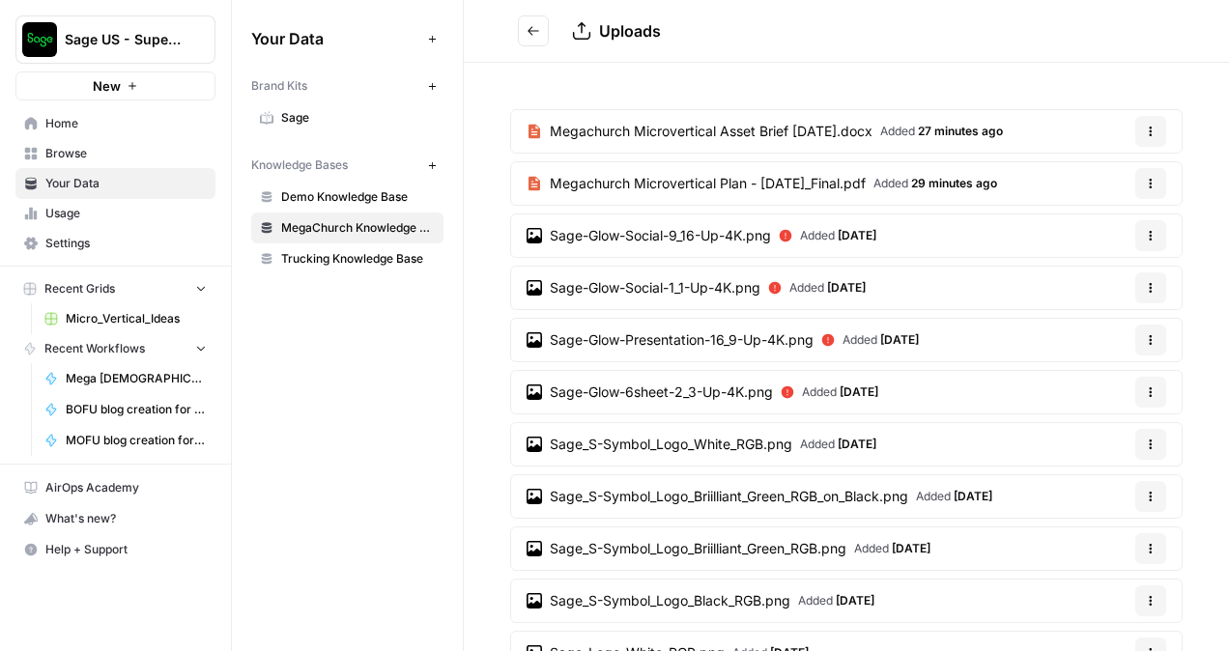
click at [46, 110] on link "Home" at bounding box center [115, 123] width 200 height 31
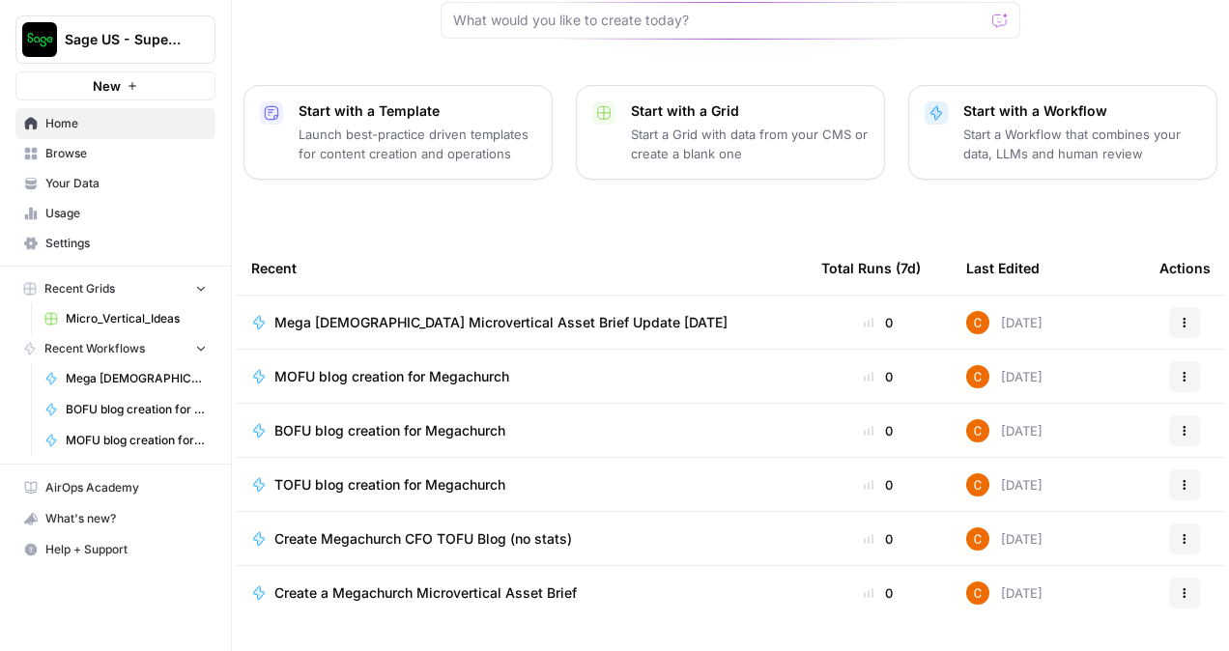
scroll to position [236, 0]
